Goal: Information Seeking & Learning: Find specific fact

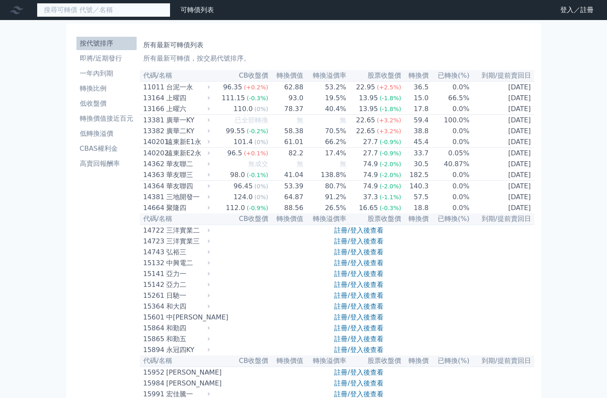
click at [84, 7] on input at bounding box center [104, 10] width 134 height 14
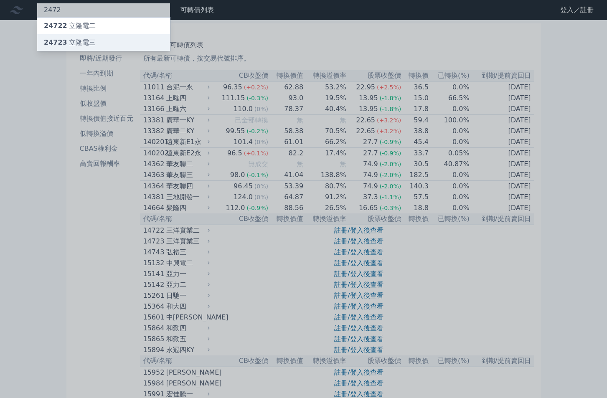
type input "2472"
click at [86, 38] on div "24723 立隆電三" at bounding box center [70, 43] width 52 height 10
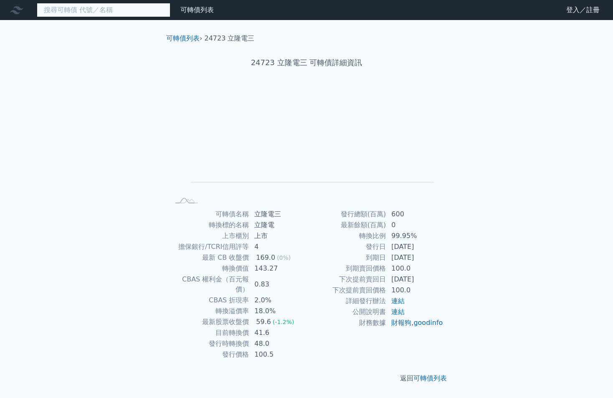
click at [99, 10] on input at bounding box center [104, 10] width 134 height 14
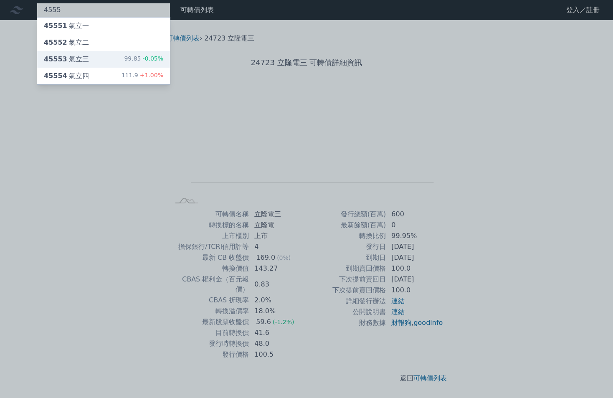
type input "4555"
click at [105, 56] on div "45553 氣立三 99.85 -0.05%" at bounding box center [103, 59] width 133 height 17
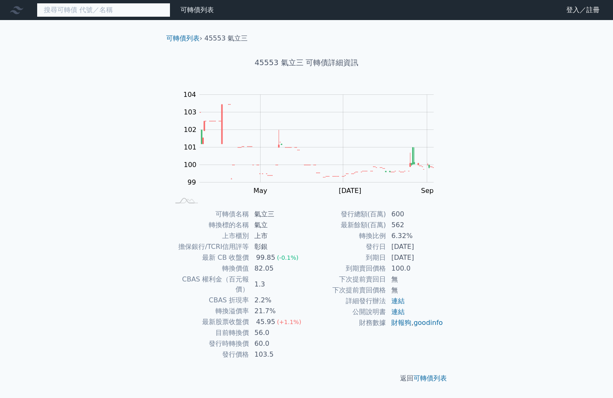
click at [106, 8] on input at bounding box center [104, 10] width 134 height 14
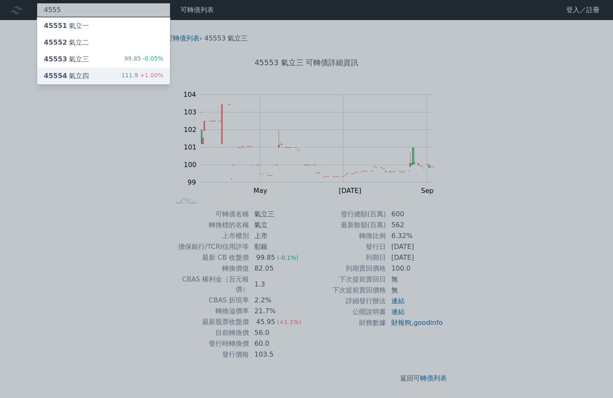
type input "4555"
click at [83, 73] on div "45554 氣立四" at bounding box center [66, 76] width 45 height 10
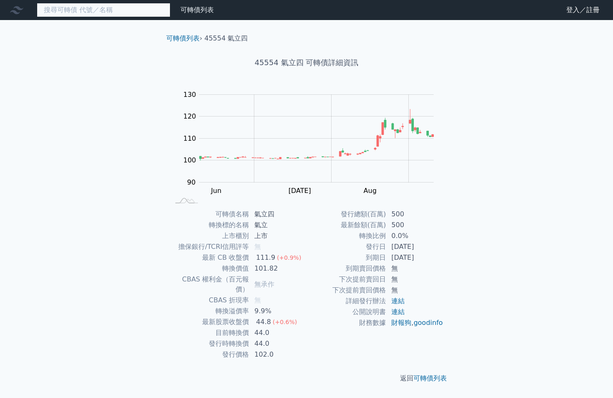
click at [94, 10] on input at bounding box center [104, 10] width 134 height 14
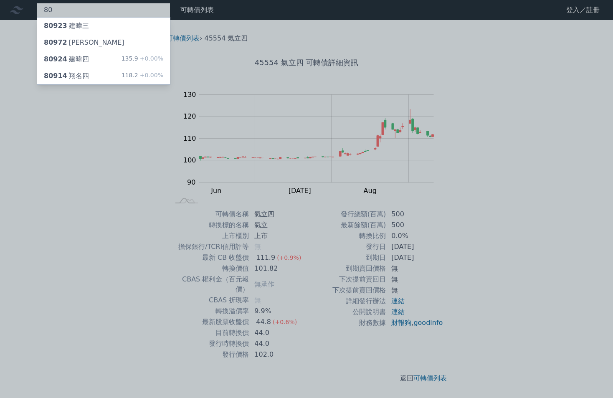
type input "8"
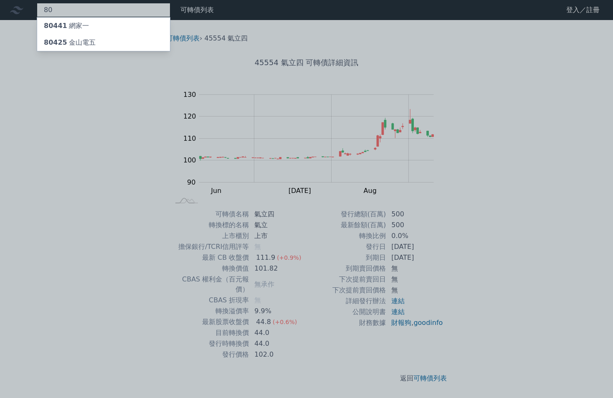
type input "8"
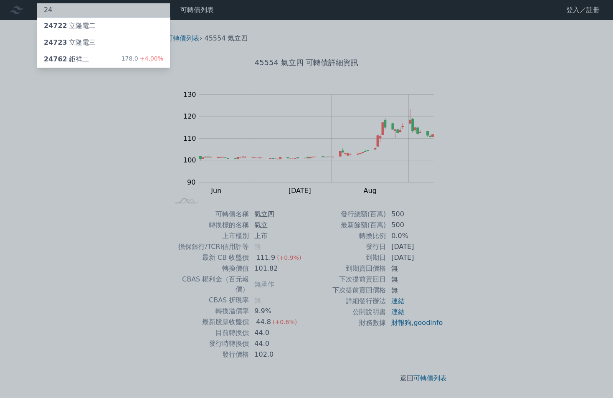
type input "2"
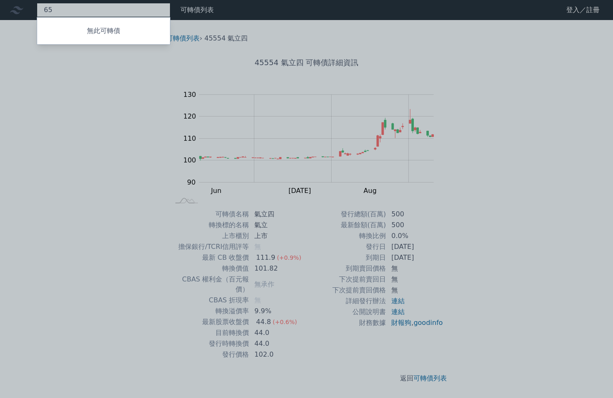
type input "6"
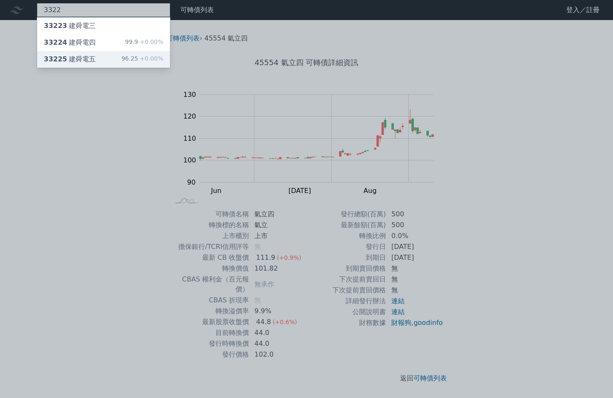
type input "3322"
click at [94, 60] on div "33225 建舜電五 96.25 +0.00%" at bounding box center [103, 59] width 133 height 17
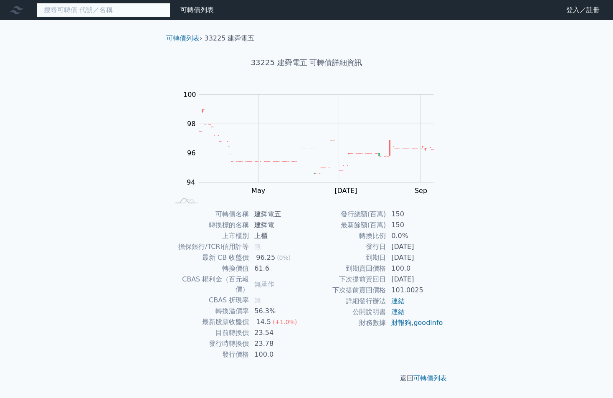
click at [115, 7] on input at bounding box center [104, 10] width 134 height 14
